Goal: Information Seeking & Learning: Understand process/instructions

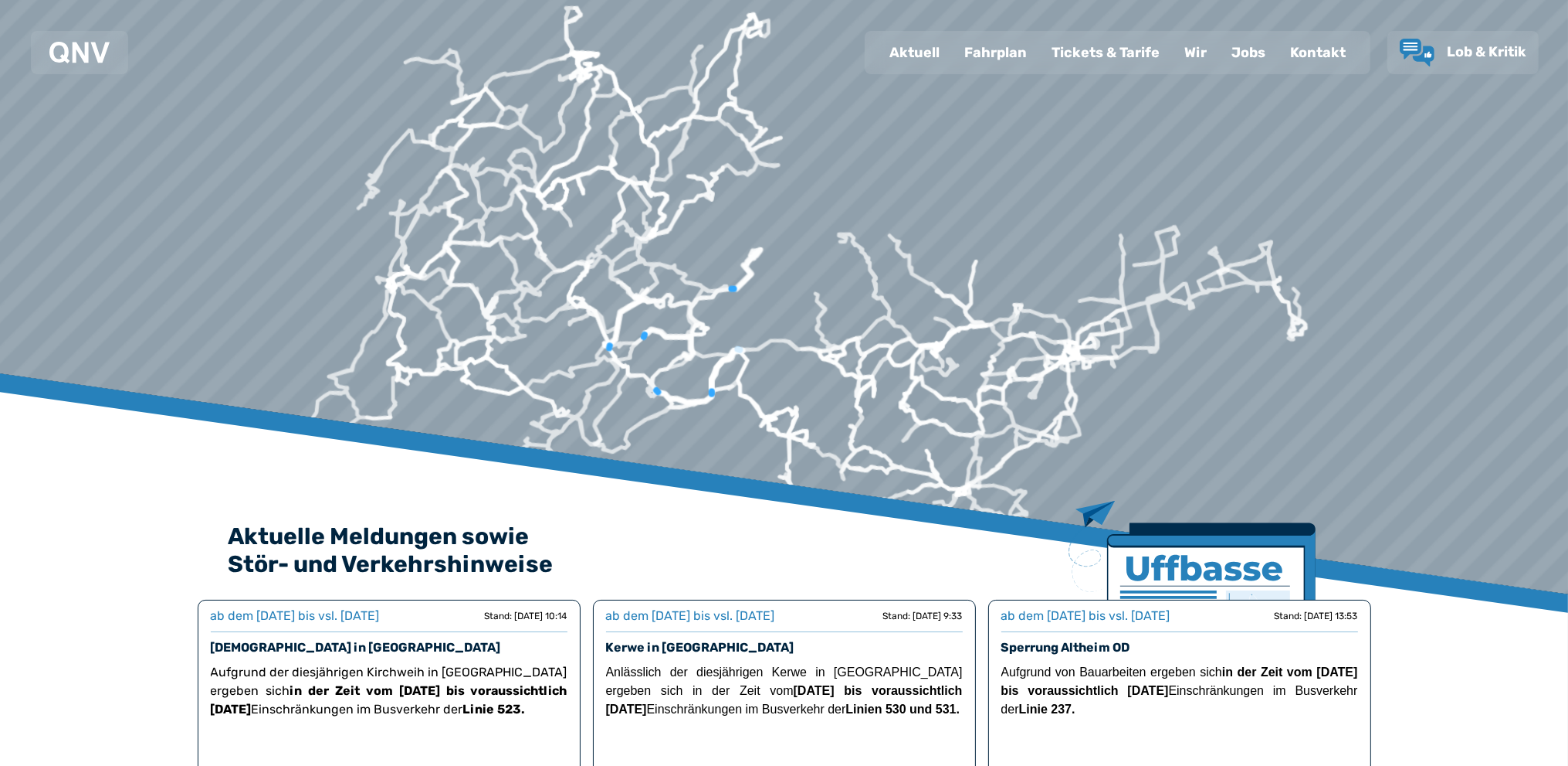
click at [1001, 52] on div "Fahrplan" at bounding box center [996, 53] width 88 height 40
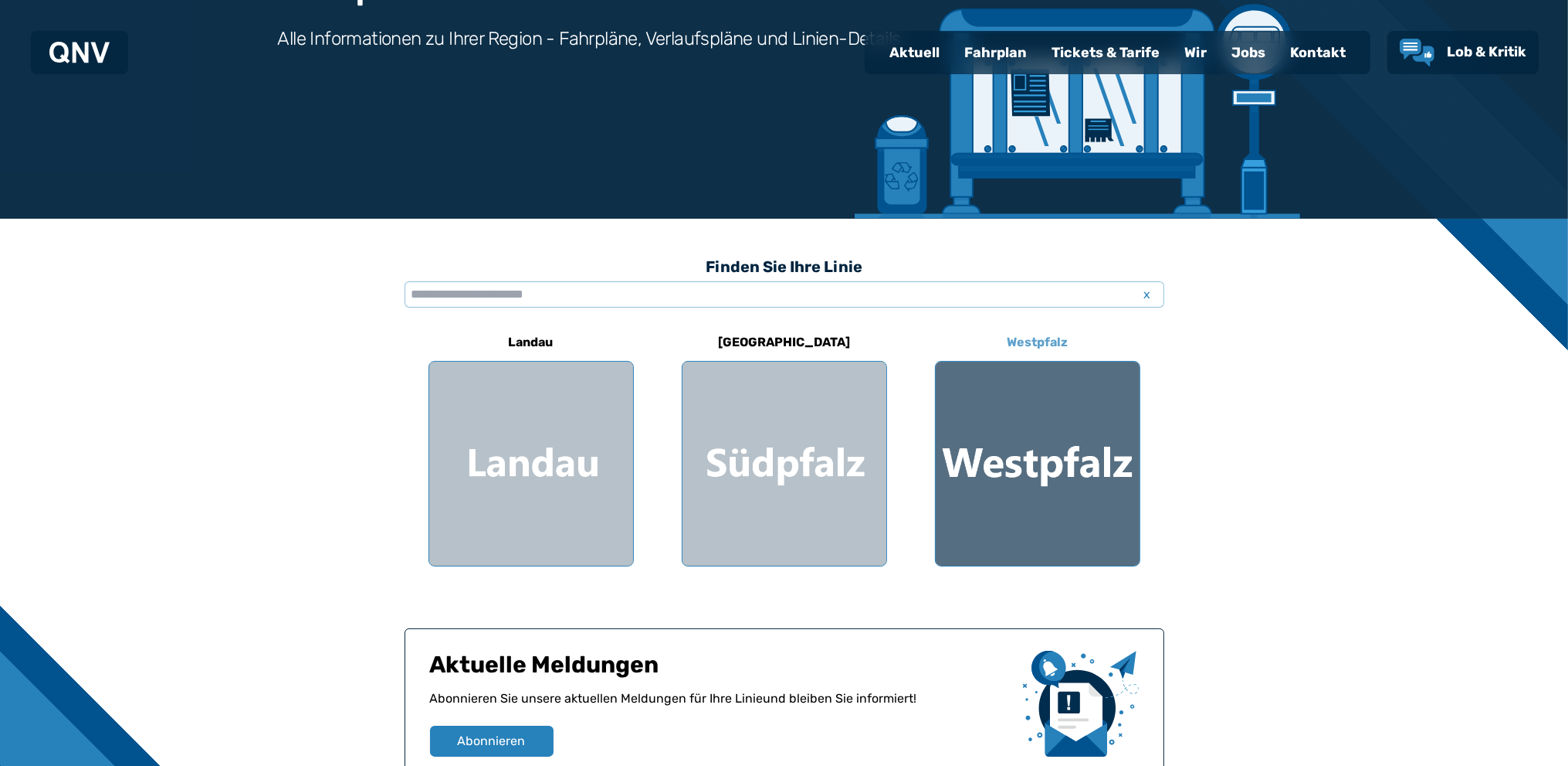
scroll to position [232, 0]
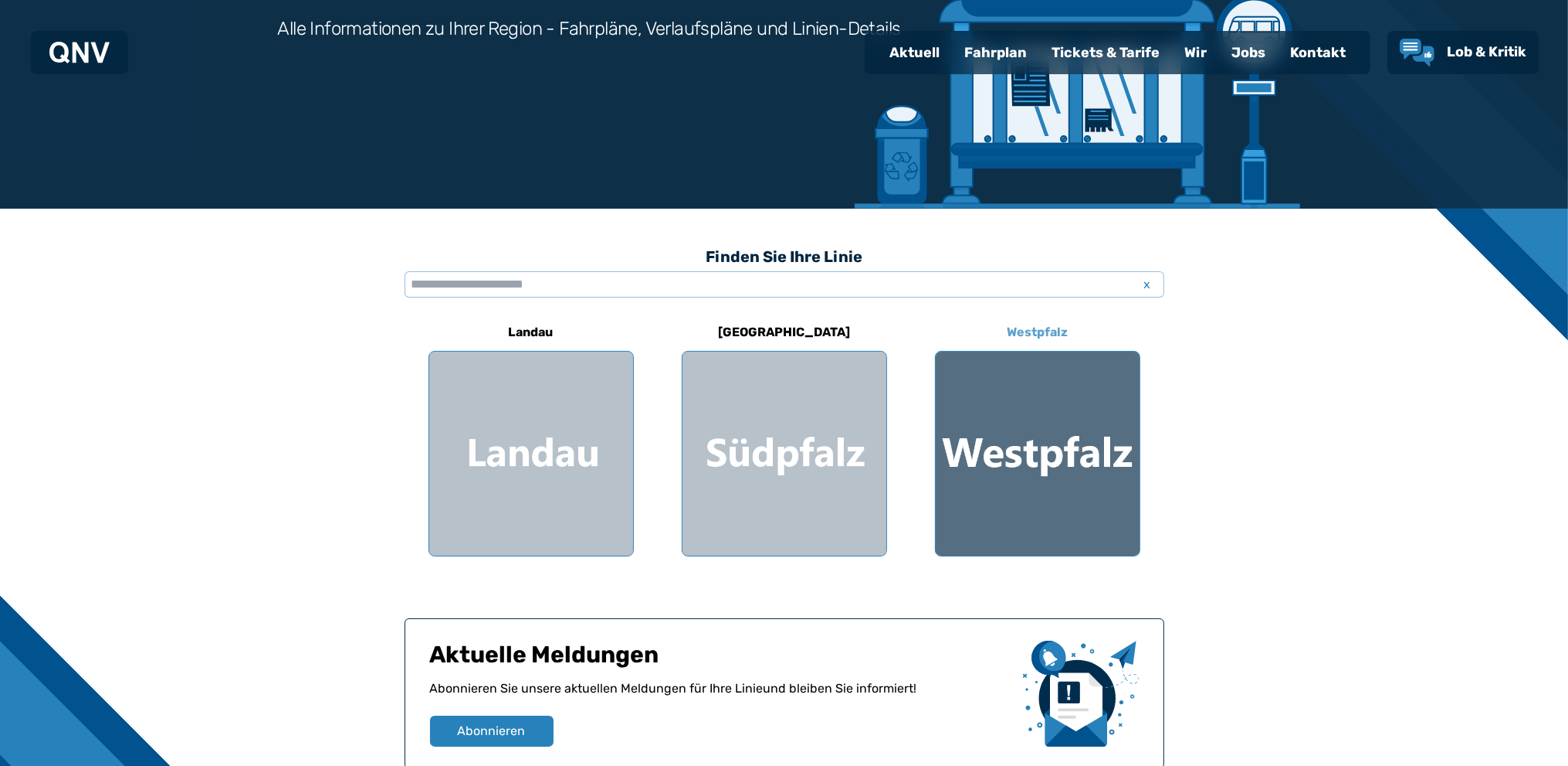
click at [1033, 462] on div at bounding box center [1037, 454] width 203 height 204
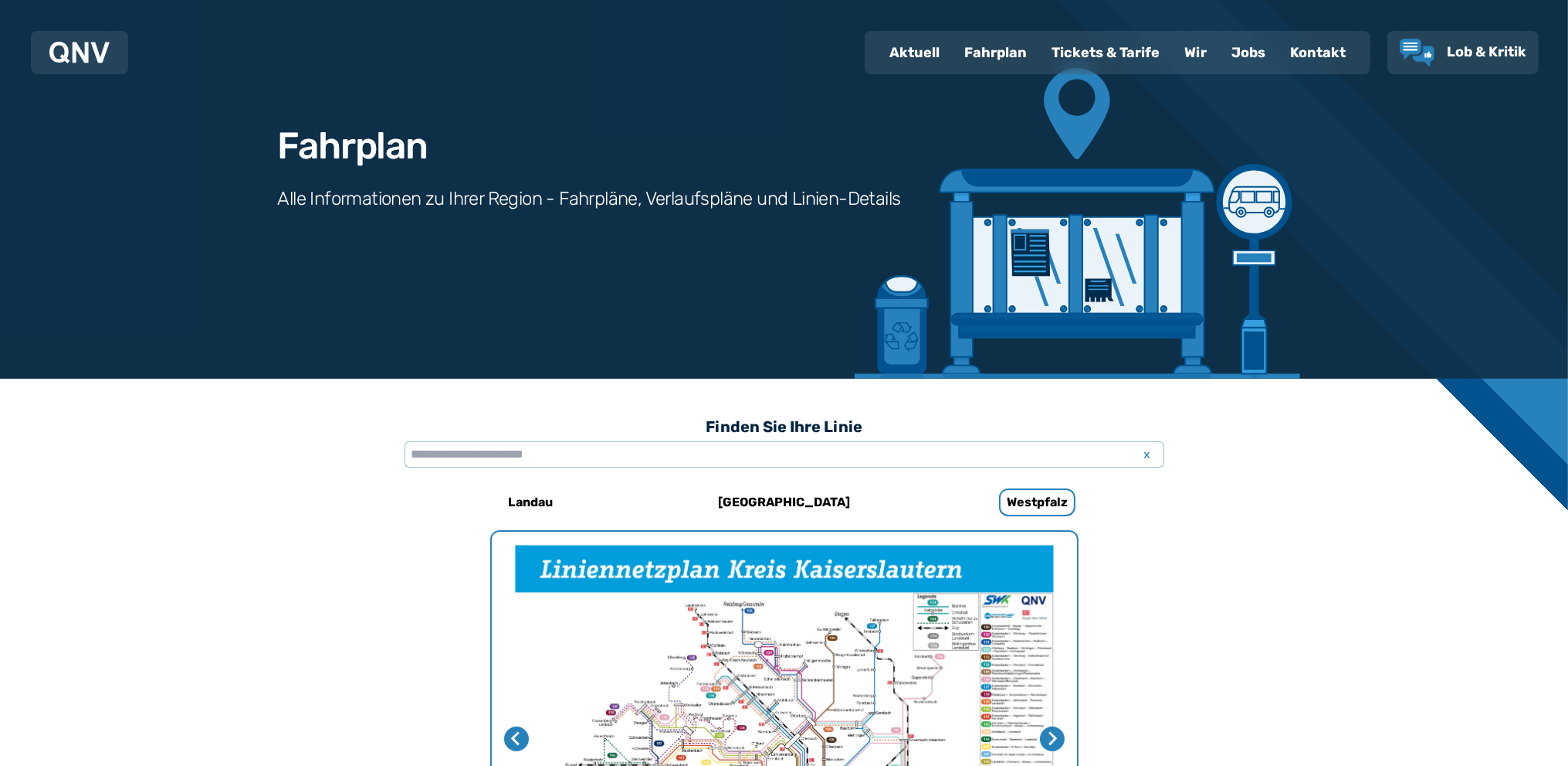
scroll to position [476, 0]
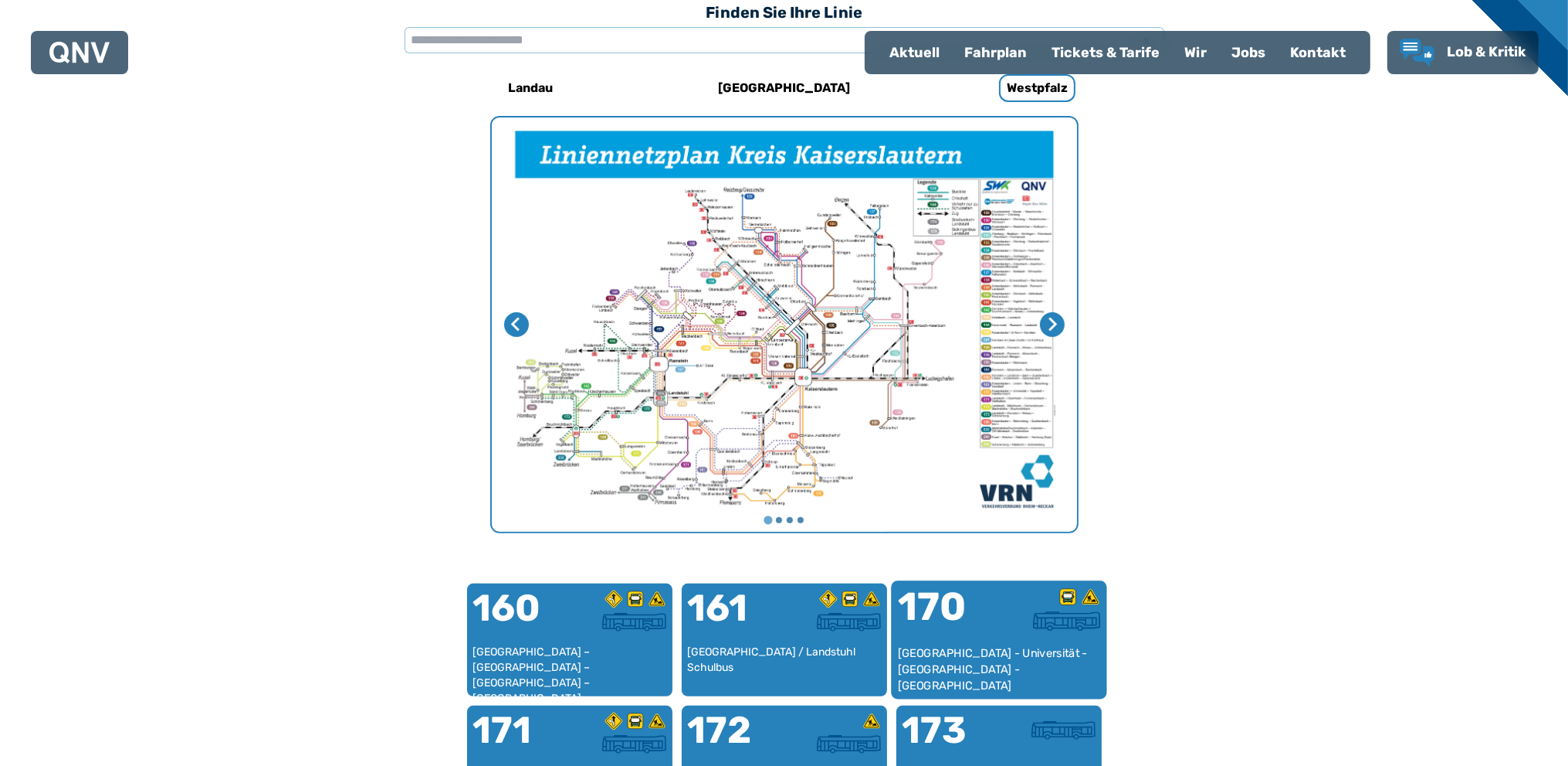
click at [998, 630] on div "170" at bounding box center [947, 616] width 101 height 58
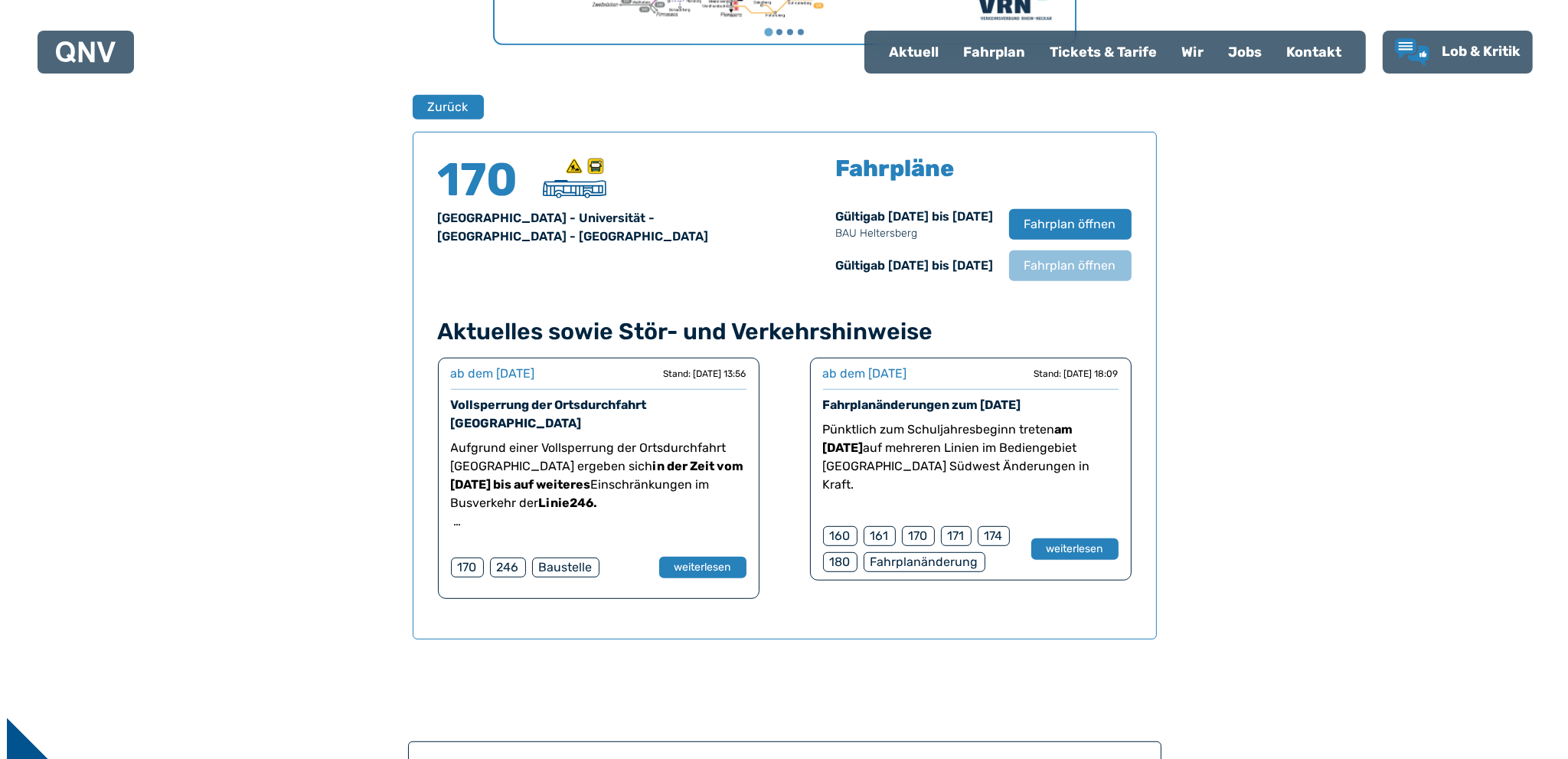
scroll to position [1009, 0]
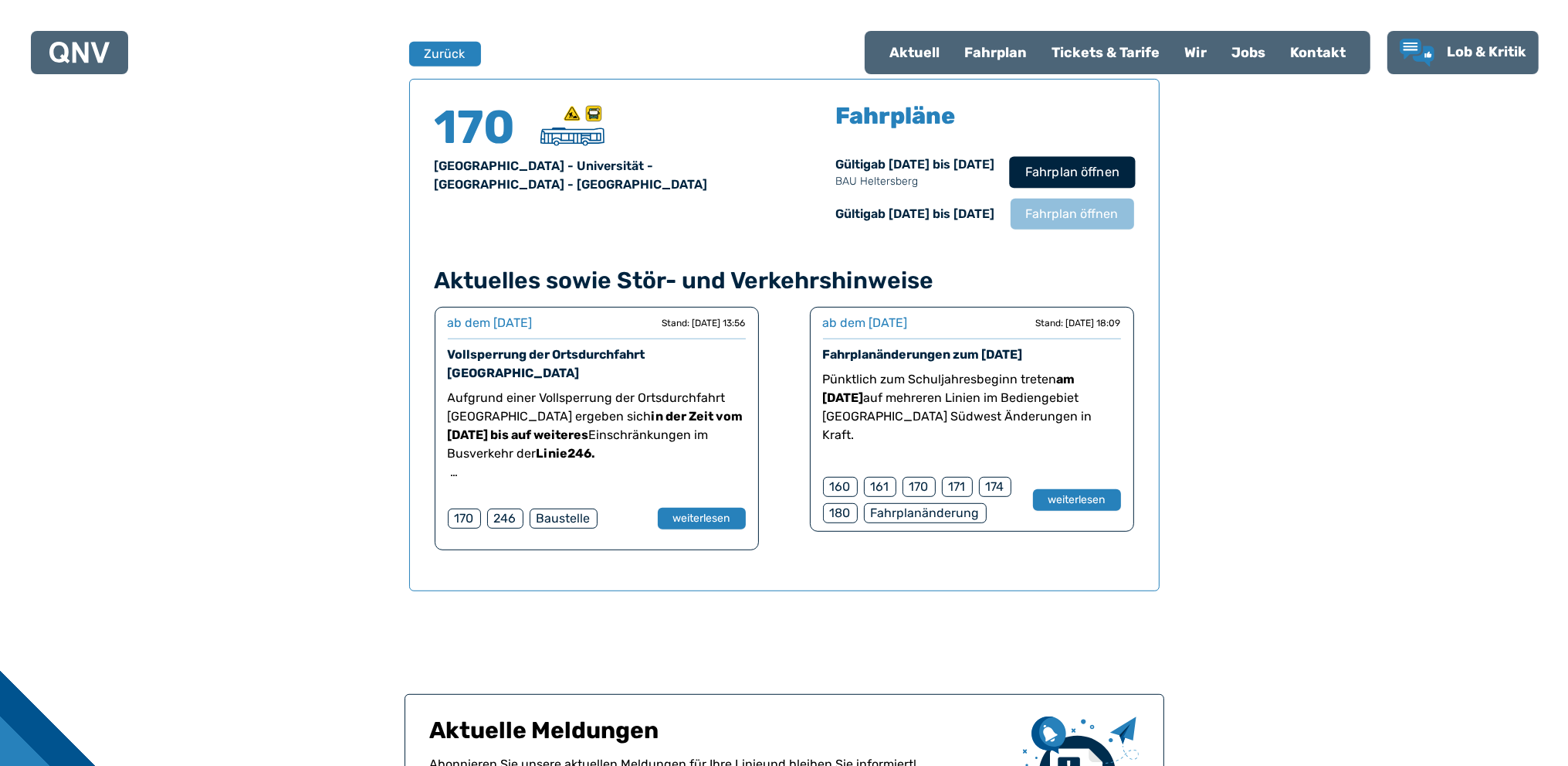
click at [1080, 170] on span "Fahrplan öffnen" at bounding box center [1072, 172] width 94 height 18
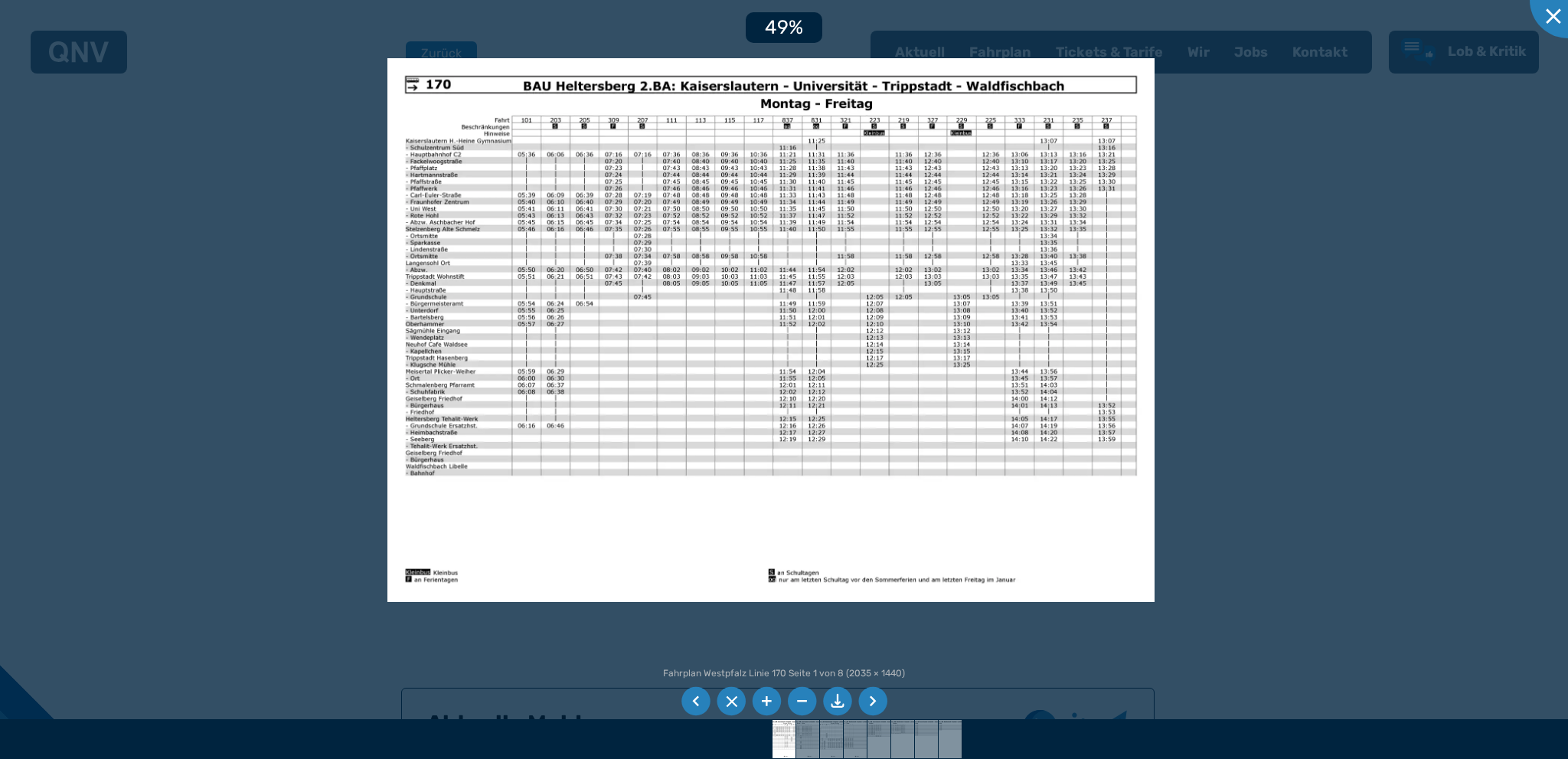
click at [872, 702] on li at bounding box center [872, 701] width 29 height 29
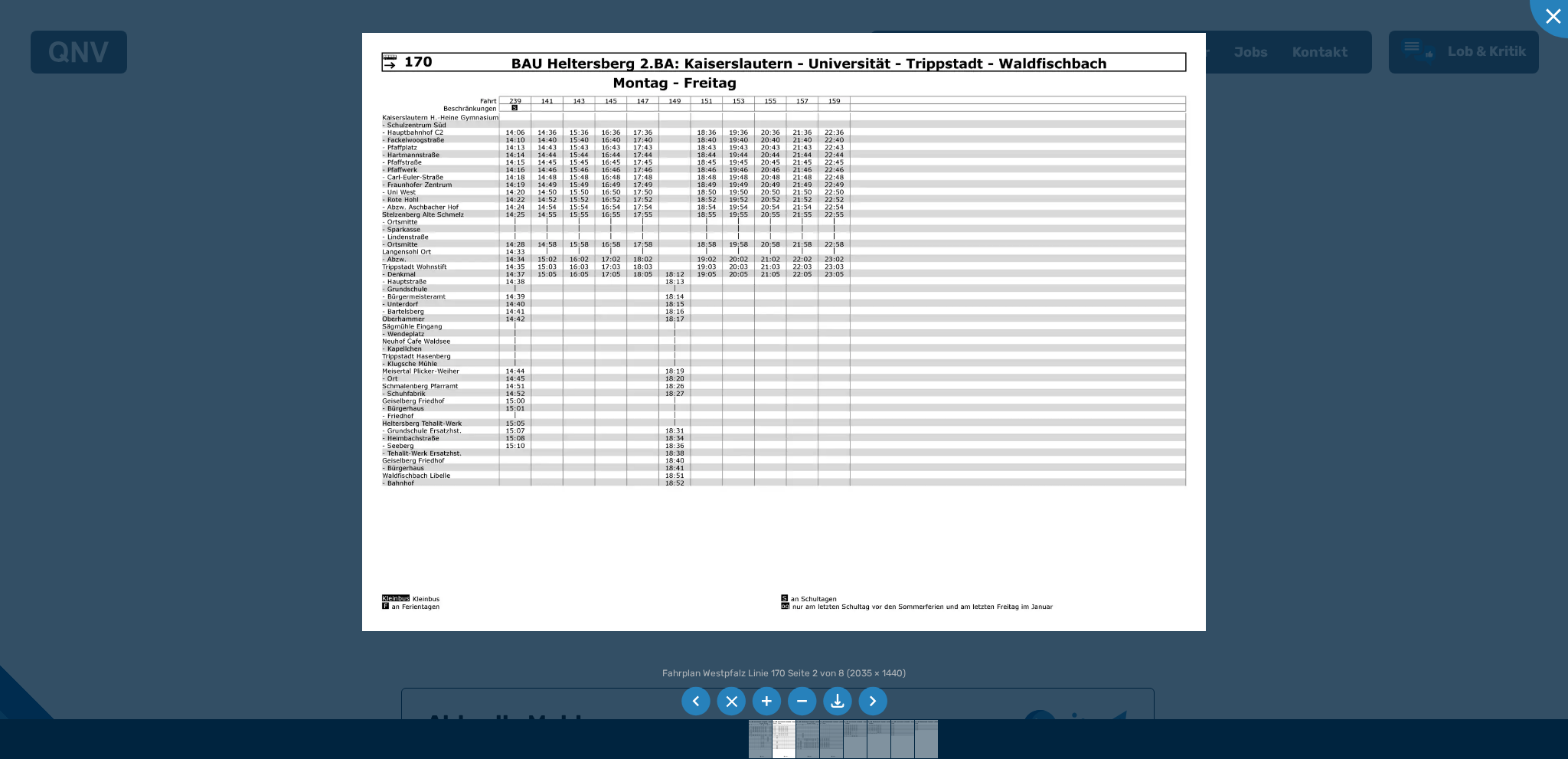
click at [873, 703] on li at bounding box center [872, 701] width 29 height 29
